Goal: Task Accomplishment & Management: Use online tool/utility

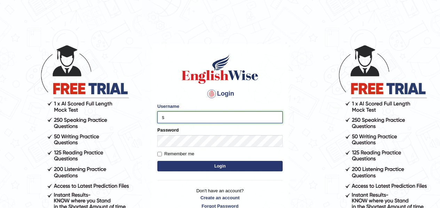
type input "shristykhanal123"
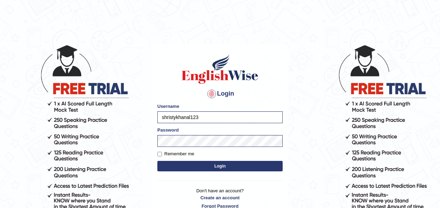
click at [186, 153] on label "Remember me" at bounding box center [175, 153] width 37 height 7
click at [162, 153] on input "Remember me" at bounding box center [159, 154] width 5 height 5
checkbox input "true"
click at [196, 169] on button "Login" at bounding box center [219, 166] width 125 height 10
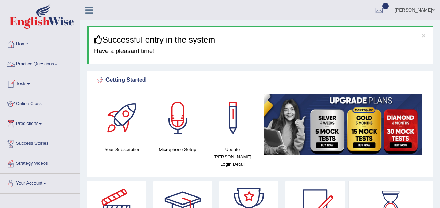
click at [28, 83] on link "Tests" at bounding box center [39, 82] width 79 height 17
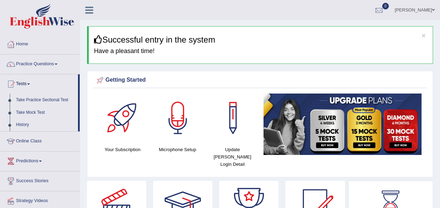
click at [50, 87] on link "Tests" at bounding box center [39, 82] width 78 height 17
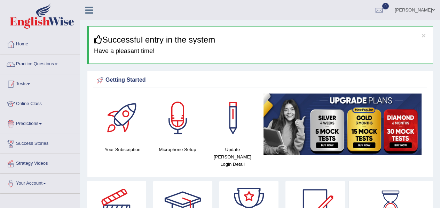
click at [26, 84] on link "Tests" at bounding box center [39, 82] width 79 height 17
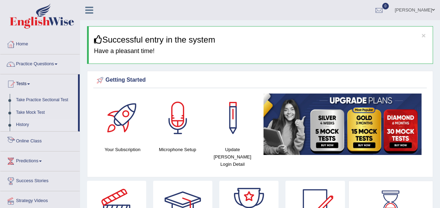
click at [26, 126] on link "History" at bounding box center [45, 124] width 65 height 13
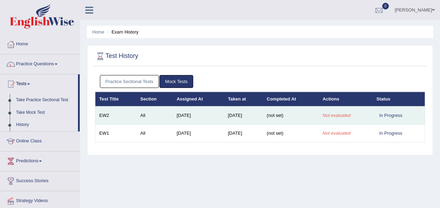
click at [194, 118] on td "[DATE]" at bounding box center [198, 115] width 51 height 18
click at [387, 115] on div "In Progress" at bounding box center [391, 114] width 29 height 7
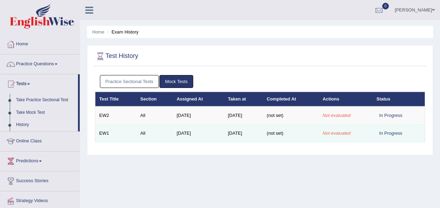
click at [145, 136] on td "All" at bounding box center [155, 133] width 36 height 18
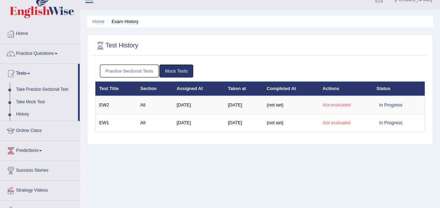
scroll to position [11, 0]
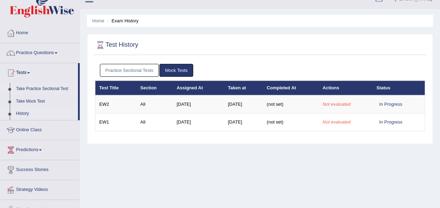
click at [41, 91] on link "Take Practice Sectional Test" at bounding box center [45, 89] width 65 height 13
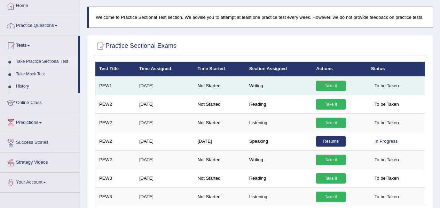
scroll to position [41, 0]
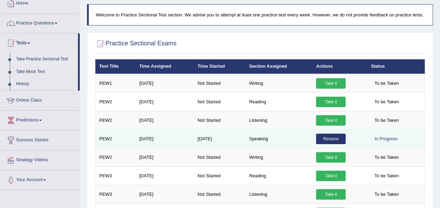
click at [332, 144] on link "Resume" at bounding box center [331, 138] width 30 height 10
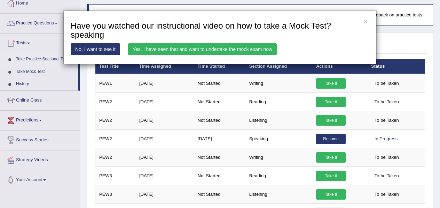
click at [91, 51] on link "No, I want to see it" at bounding box center [95, 49] width 49 height 12
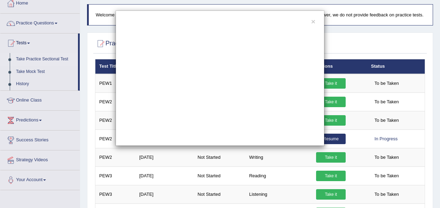
click at [311, 23] on div "×" at bounding box center [220, 77] width 209 height 135
click at [312, 23] on button "×" at bounding box center [313, 21] width 4 height 7
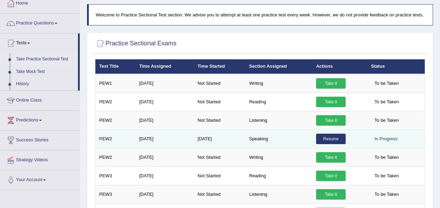
click at [320, 144] on link "Resume" at bounding box center [331, 138] width 30 height 10
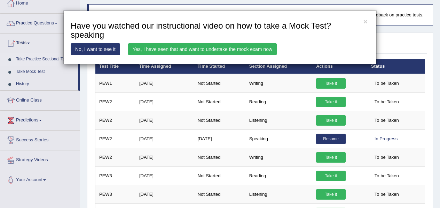
click at [180, 53] on link "Yes, I have seen that and want to undertake the mock exam now" at bounding box center [202, 49] width 149 height 12
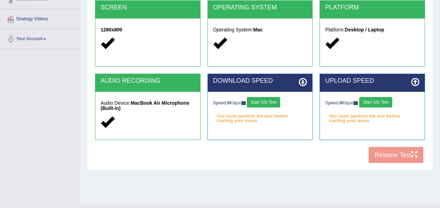
scroll to position [147, 0]
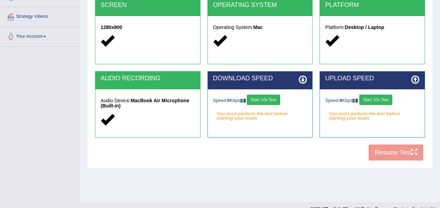
click at [267, 101] on button "Start 10s Test" at bounding box center [263, 99] width 33 height 10
click at [371, 101] on button "Start 10s Test" at bounding box center [376, 99] width 33 height 10
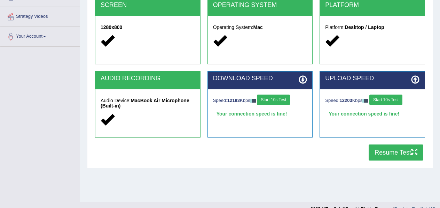
click at [385, 153] on button "Resume Test" at bounding box center [396, 152] width 55 height 16
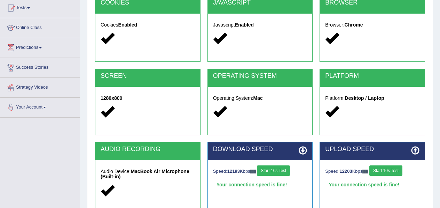
scroll to position [0, 0]
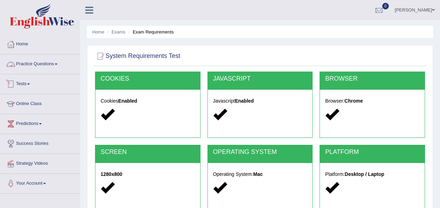
click at [24, 87] on link "Tests" at bounding box center [39, 82] width 79 height 17
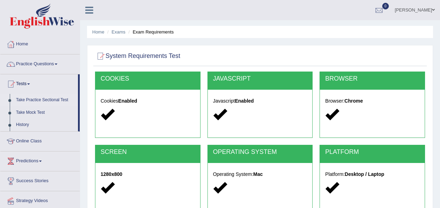
click at [39, 101] on link "Take Practice Sectional Test" at bounding box center [45, 100] width 65 height 13
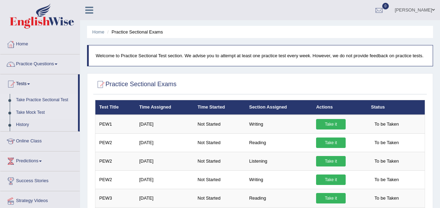
click at [32, 114] on link "Take Mock Test" at bounding box center [45, 112] width 65 height 13
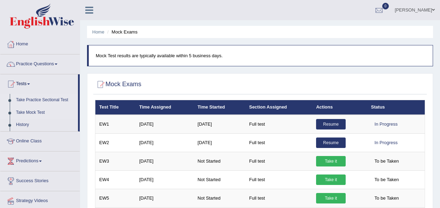
click at [35, 101] on link "Take Practice Sectional Test" at bounding box center [45, 100] width 65 height 13
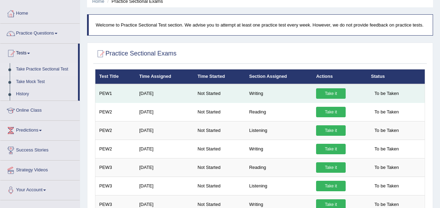
scroll to position [32, 0]
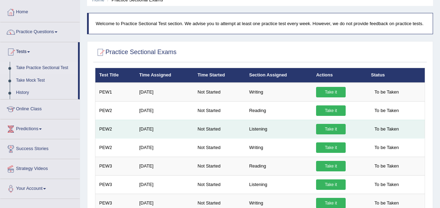
click at [335, 134] on link "Take it" at bounding box center [331, 129] width 30 height 10
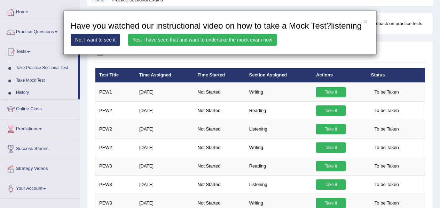
click at [233, 46] on link "Yes, I have seen that and want to undertake the mock exam now" at bounding box center [202, 40] width 149 height 12
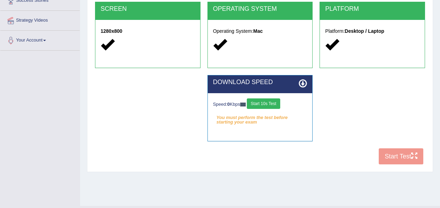
scroll to position [158, 0]
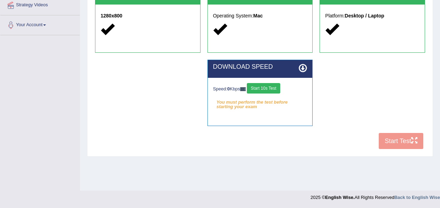
click at [260, 91] on button "Start 10s Test" at bounding box center [263, 88] width 33 height 10
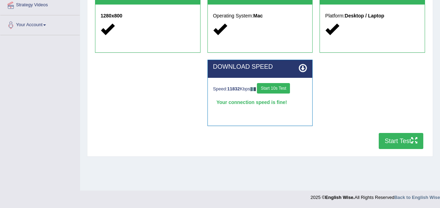
click at [397, 142] on button "Start Test" at bounding box center [401, 141] width 45 height 16
